Goal: Task Accomplishment & Management: Complete application form

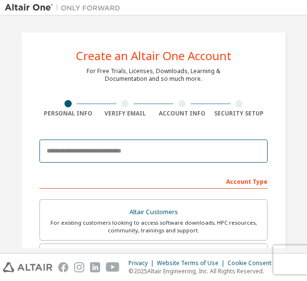
click at [97, 150] on input "email" at bounding box center [153, 150] width 228 height 23
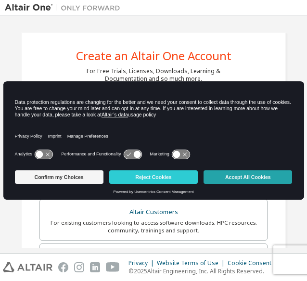
click at [231, 174] on button "Accept All Cookies" at bounding box center [247, 176] width 88 height 13
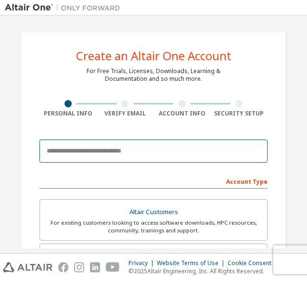
click at [90, 143] on input "email" at bounding box center [153, 150] width 228 height 23
type input "*"
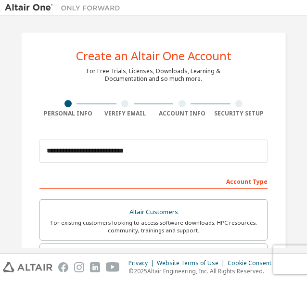
scroll to position [93, 0]
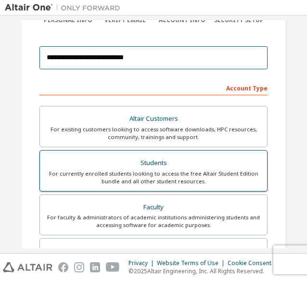
type input "**********"
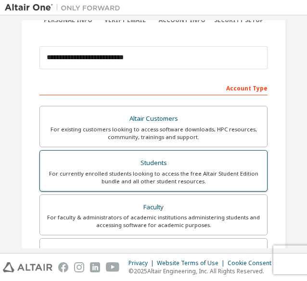
click at [147, 173] on div "For currently enrolled students looking to access the free Altair Student Editi…" at bounding box center [153, 177] width 215 height 15
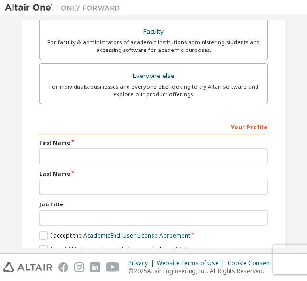
scroll to position [293, 0]
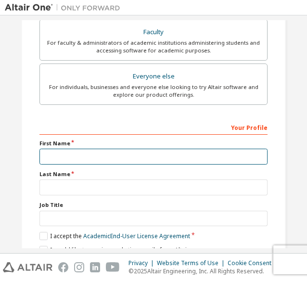
click at [64, 160] on input "text" at bounding box center [153, 157] width 228 height 16
click at [49, 156] on input "text" at bounding box center [153, 157] width 228 height 16
type input "*"
type input "*******"
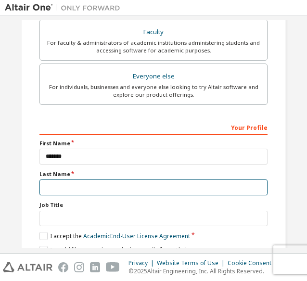
click at [71, 187] on input "text" at bounding box center [153, 187] width 228 height 16
type input "****"
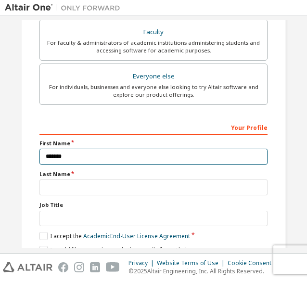
click at [86, 160] on input "*******" at bounding box center [153, 157] width 228 height 16
type input "*******"
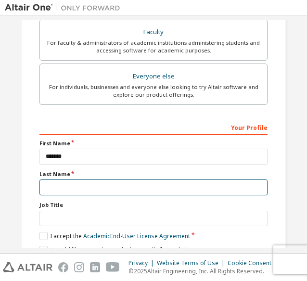
click at [73, 183] on input "text" at bounding box center [153, 187] width 228 height 16
type input "*"
type input "****"
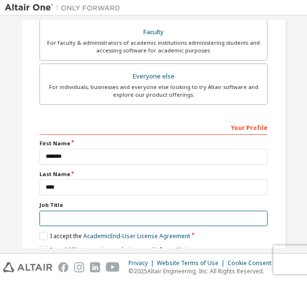
click at [75, 218] on input "text" at bounding box center [153, 219] width 228 height 16
click at [61, 214] on input "text" at bounding box center [153, 219] width 228 height 16
type input "********"
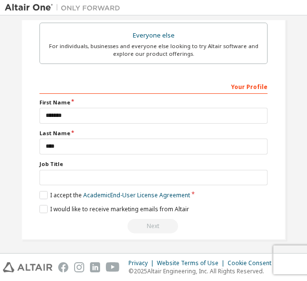
scroll to position [334, 0]
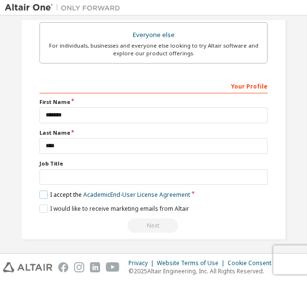
click at [44, 191] on label "I accept the Academic End-User License Agreement" at bounding box center [114, 194] width 151 height 8
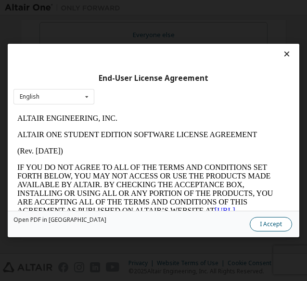
scroll to position [0, 0]
click at [285, 228] on button "I Accept" at bounding box center [271, 224] width 42 height 14
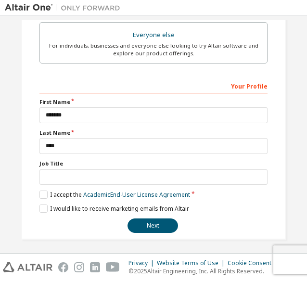
click at [45, 210] on div "**********" at bounding box center [153, 155] width 228 height 155
click at [153, 223] on button "Next" at bounding box center [152, 225] width 50 height 14
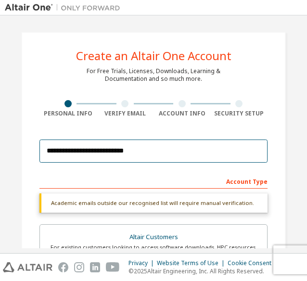
click at [151, 146] on input "**********" at bounding box center [153, 150] width 228 height 23
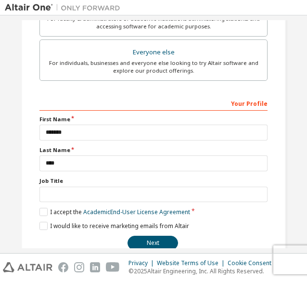
scroll to position [334, 0]
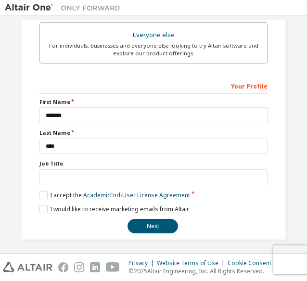
type input "**********"
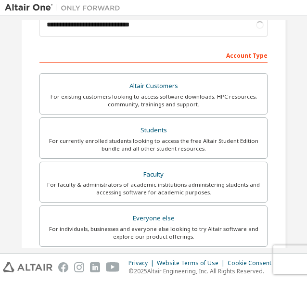
click at [52, 173] on div "Faculty" at bounding box center [153, 174] width 215 height 13
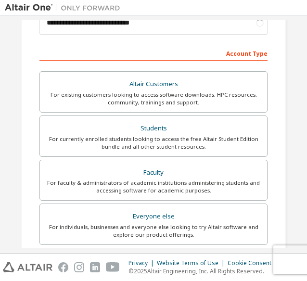
scroll to position [128, 0]
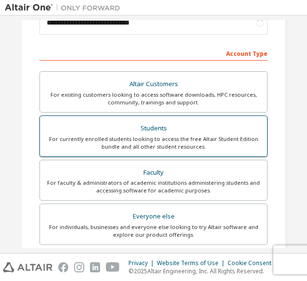
click at [86, 135] on div "For currently enrolled students looking to access the free Altair Student Editi…" at bounding box center [153, 142] width 215 height 15
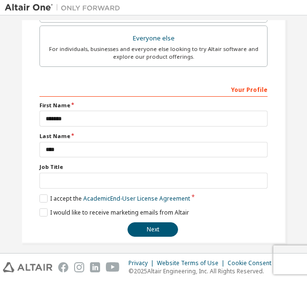
scroll to position [310, 0]
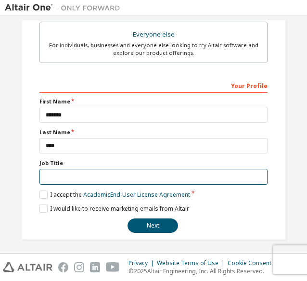
click at [62, 177] on input "text" at bounding box center [153, 177] width 228 height 16
type input "********"
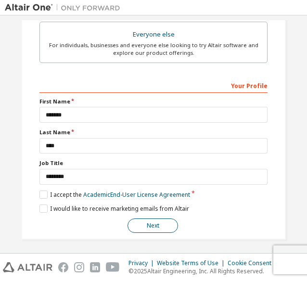
click at [151, 221] on button "Next" at bounding box center [152, 225] width 50 height 14
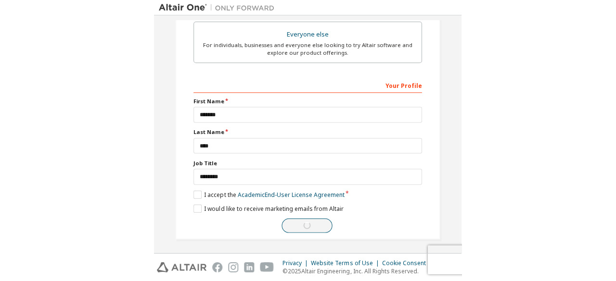
scroll to position [1, 0]
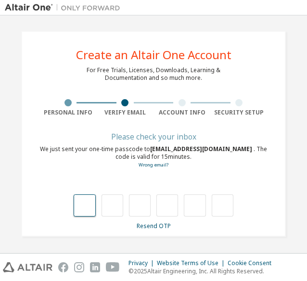
click at [82, 202] on input "text" at bounding box center [85, 205] width 22 height 22
type input "*"
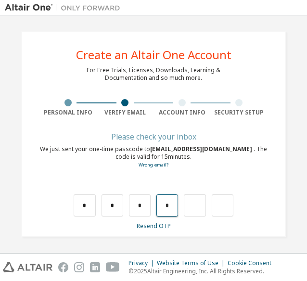
click at [163, 205] on input "*" at bounding box center [167, 205] width 22 height 22
click at [139, 208] on input "*" at bounding box center [140, 205] width 22 height 22
type input "*"
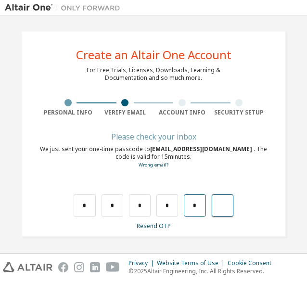
type input "*"
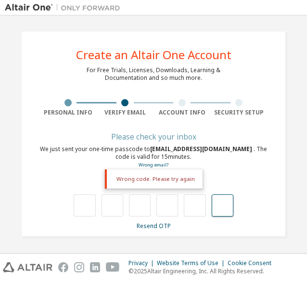
click at [224, 204] on input "text" at bounding box center [223, 205] width 22 height 22
type input "**"
click at [85, 206] on input "text" at bounding box center [85, 205] width 22 height 22
type input "*"
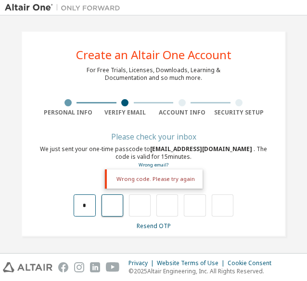
type input "*"
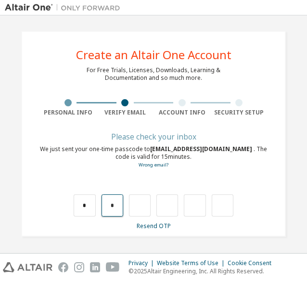
click at [105, 203] on input "*" at bounding box center [112, 205] width 22 height 22
click at [113, 207] on input "*" at bounding box center [112, 205] width 22 height 22
type input "*"
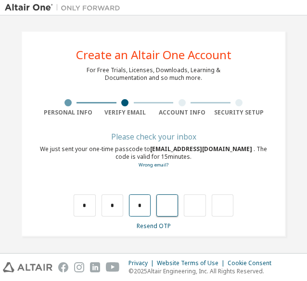
type input "*"
click at [164, 206] on input "*" at bounding box center [167, 205] width 22 height 22
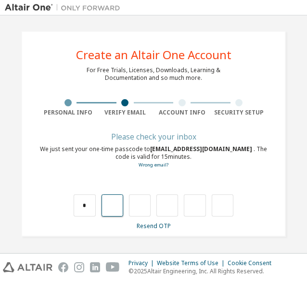
type input "*"
click at [165, 201] on input "*" at bounding box center [167, 205] width 22 height 22
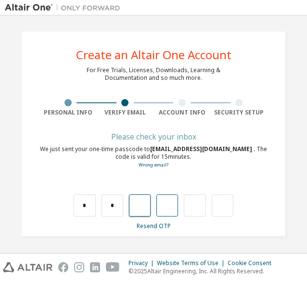
type input "*"
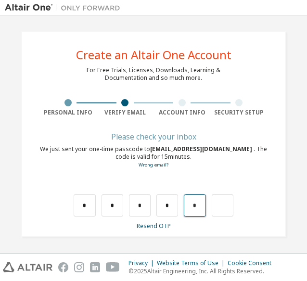
click at [192, 204] on input "*" at bounding box center [195, 205] width 22 height 22
click at [217, 205] on input "text" at bounding box center [223, 205] width 22 height 22
click at [193, 204] on input "*" at bounding box center [195, 205] width 22 height 22
click at [224, 212] on input "text" at bounding box center [223, 205] width 22 height 22
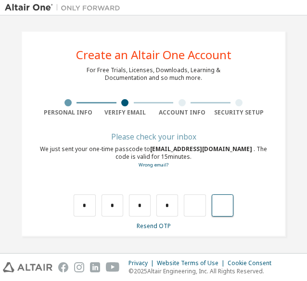
type input "*"
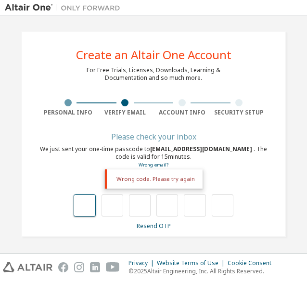
click at [83, 208] on input "text" at bounding box center [85, 205] width 22 height 22
type input "*"
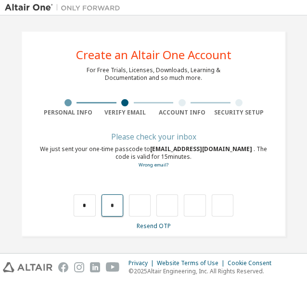
click at [113, 205] on input "*" at bounding box center [112, 205] width 22 height 22
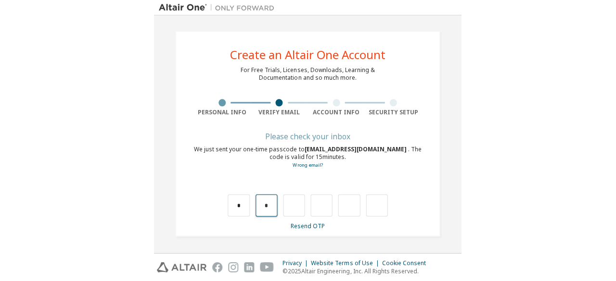
scroll to position [0, 0]
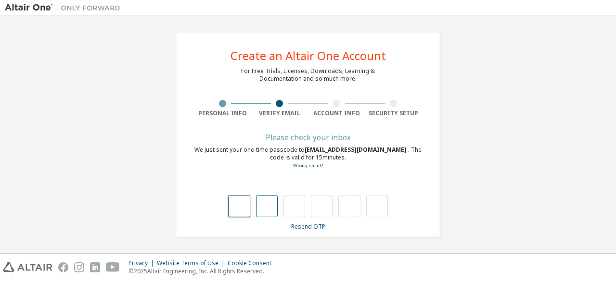
type input "*"
click at [296, 208] on input "text" at bounding box center [294, 206] width 22 height 22
type input "*"
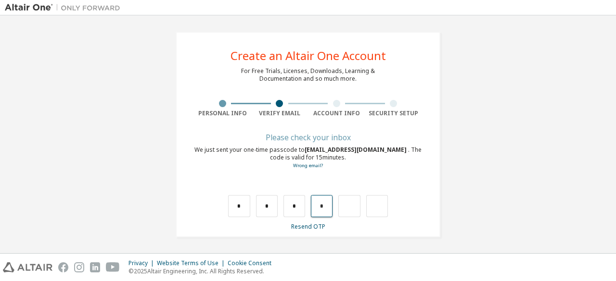
click at [306, 207] on input "*" at bounding box center [322, 206] width 22 height 22
type input "*"
click at [306, 206] on input "*" at bounding box center [322, 206] width 22 height 22
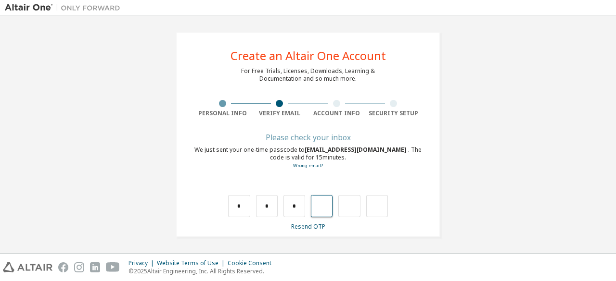
click at [306, 206] on input "text" at bounding box center [322, 206] width 22 height 22
type input "*"
click at [306, 205] on input "*" at bounding box center [349, 206] width 22 height 22
click at [306, 205] on input "text" at bounding box center [349, 206] width 22 height 22
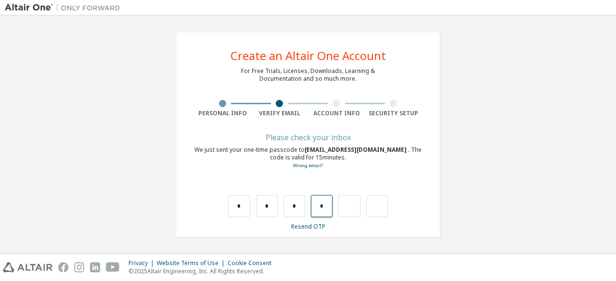
click at [306, 209] on input "*" at bounding box center [322, 206] width 22 height 22
click at [306, 206] on input "*" at bounding box center [322, 206] width 22 height 22
type input "*"
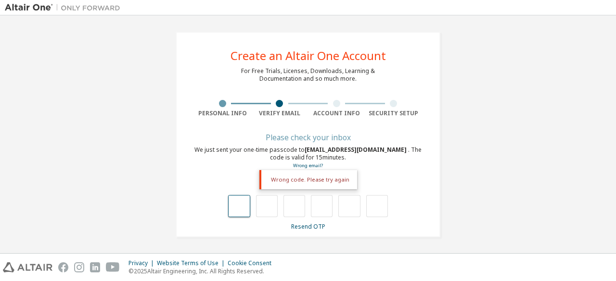
click at [240, 206] on input "text" at bounding box center [239, 206] width 22 height 22
type input "*"
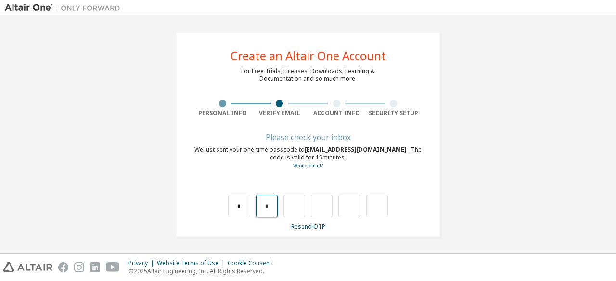
click at [266, 204] on input "*" at bounding box center [267, 206] width 22 height 22
type input "*"
click at [296, 207] on input "text" at bounding box center [294, 206] width 22 height 22
type input "*"
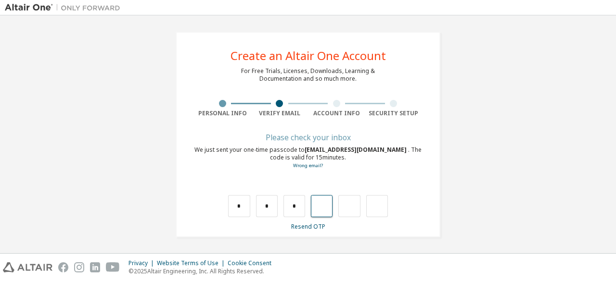
type input "*"
click at [306, 209] on input "*" at bounding box center [322, 206] width 22 height 22
type input "*"
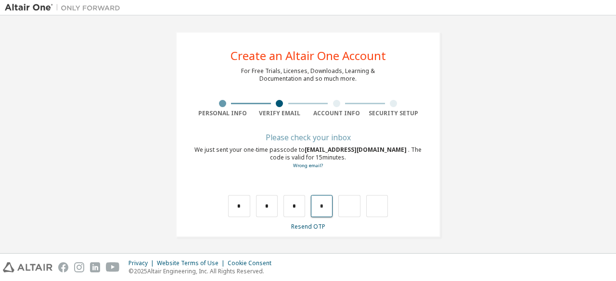
click at [306, 209] on input "*" at bounding box center [322, 206] width 22 height 22
type input "*"
click at [306, 206] on input "*" at bounding box center [349, 206] width 22 height 22
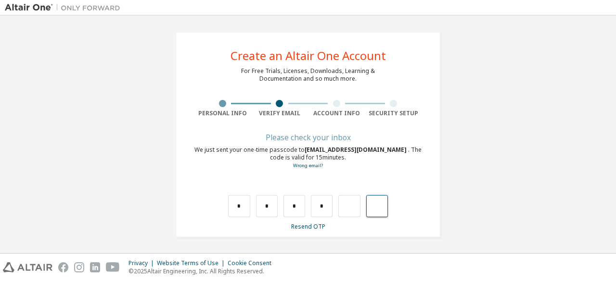
click at [306, 208] on input "text" at bounding box center [377, 206] width 22 height 22
click at [306, 207] on input "text" at bounding box center [349, 206] width 22 height 22
type input "*"
click at [306, 195] on input "text" at bounding box center [377, 206] width 22 height 22
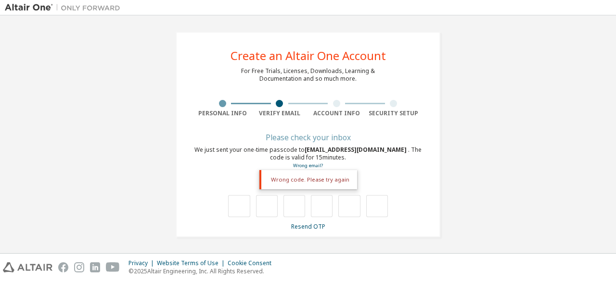
click at [306, 78] on div "**********" at bounding box center [308, 135] width 264 height 206
click at [239, 214] on input "text" at bounding box center [239, 206] width 22 height 22
type input "*"
click at [266, 204] on input "*" at bounding box center [267, 206] width 22 height 22
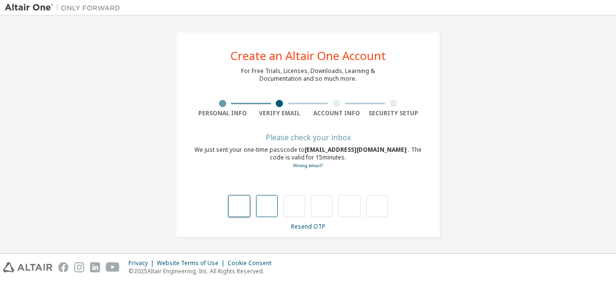
type input "*"
click at [306, 203] on input "*" at bounding box center [322, 206] width 22 height 22
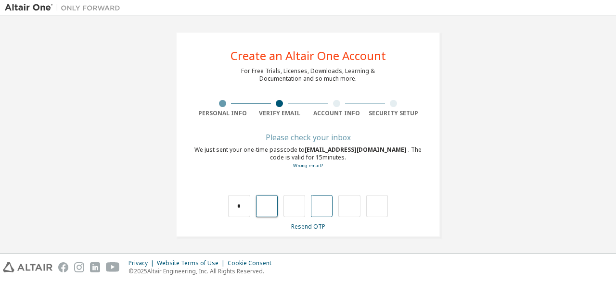
type input "*"
click at [306, 205] on input "*" at bounding box center [322, 206] width 22 height 22
type input "*"
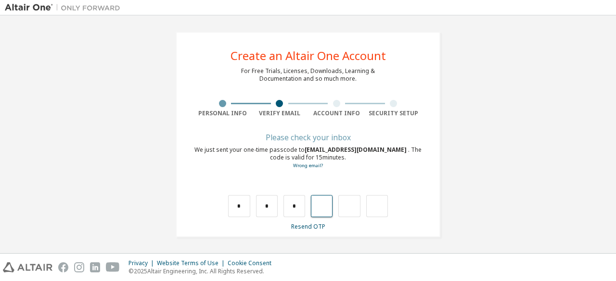
type input "*"
click at [306, 205] on input "*" at bounding box center [349, 206] width 22 height 22
click at [306, 207] on input "*" at bounding box center [349, 206] width 22 height 22
click at [306, 207] on input "text" at bounding box center [349, 206] width 22 height 22
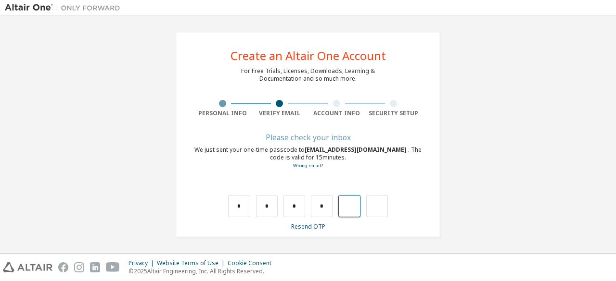
type input "*"
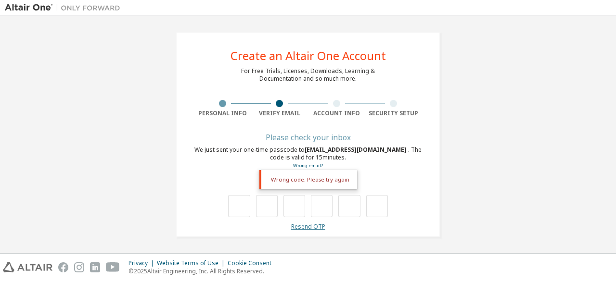
click at [305, 226] on link "Resend OTP" at bounding box center [308, 227] width 34 height 8
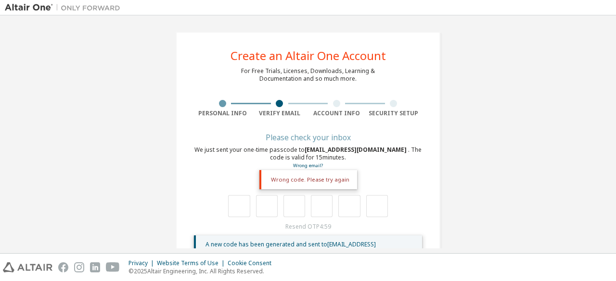
scroll to position [38, 0]
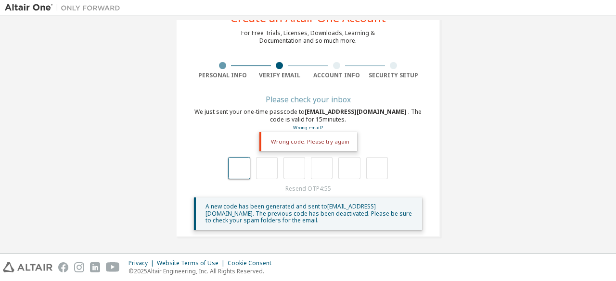
click at [234, 166] on input "text" at bounding box center [239, 168] width 22 height 22
type input "*"
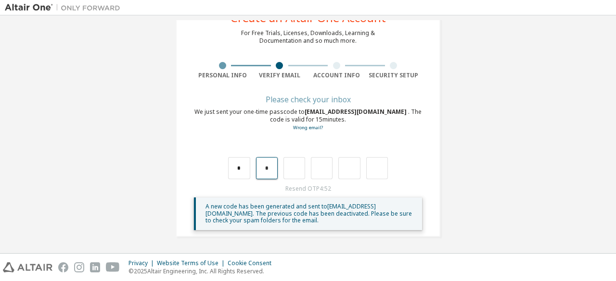
click at [265, 167] on input "*" at bounding box center [267, 168] width 22 height 22
click at [306, 150] on div at bounding box center [308, 159] width 228 height 42
click at [239, 169] on input "text" at bounding box center [239, 168] width 22 height 22
type input "*"
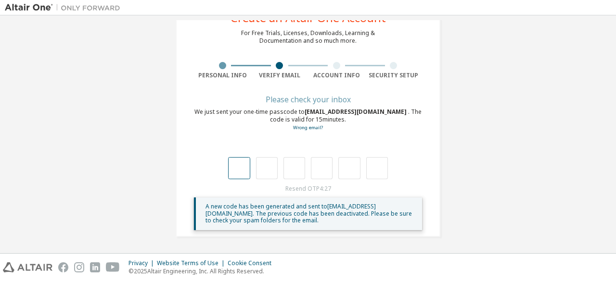
type input "*"
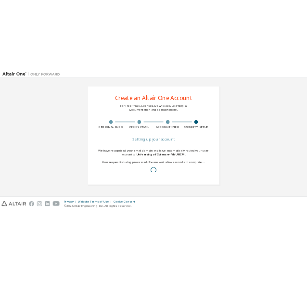
scroll to position [0, 0]
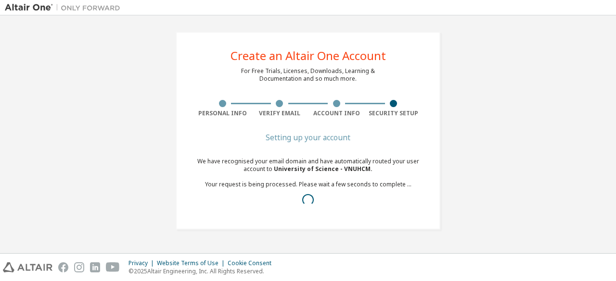
click at [306, 90] on div "Create an Altair One Account For Free Trials, Licenses, Downloads, Learning & D…" at bounding box center [308, 130] width 606 height 221
